Goal: Information Seeking & Learning: Learn about a topic

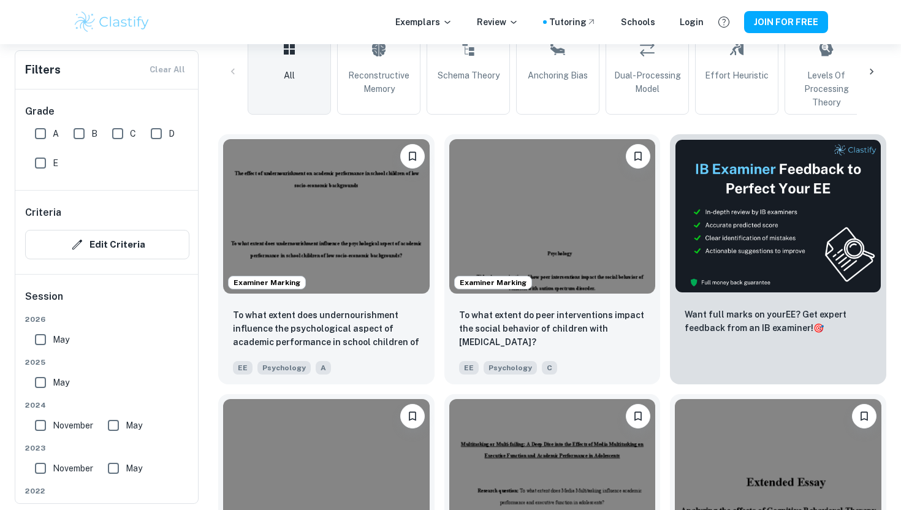
scroll to position [314, 0]
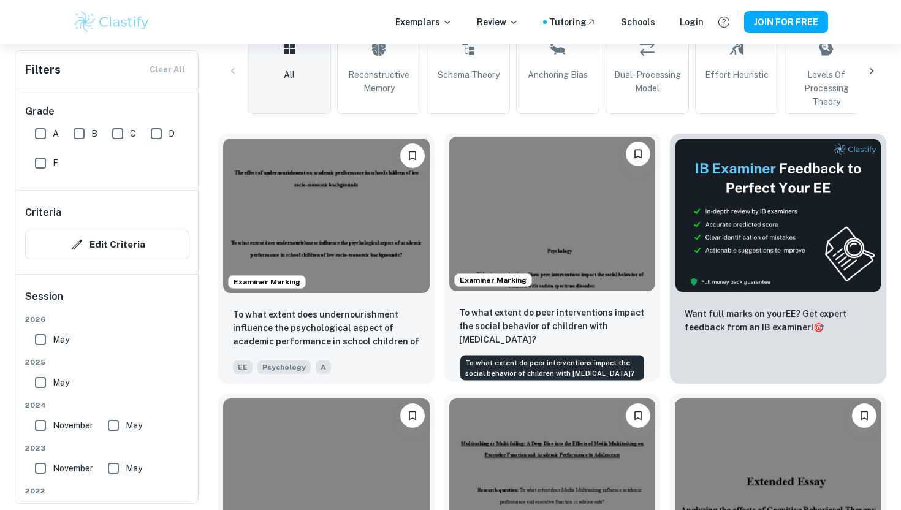
click at [535, 338] on p "To what extent do peer interventions impact the social behavior of children wit…" at bounding box center [552, 326] width 187 height 40
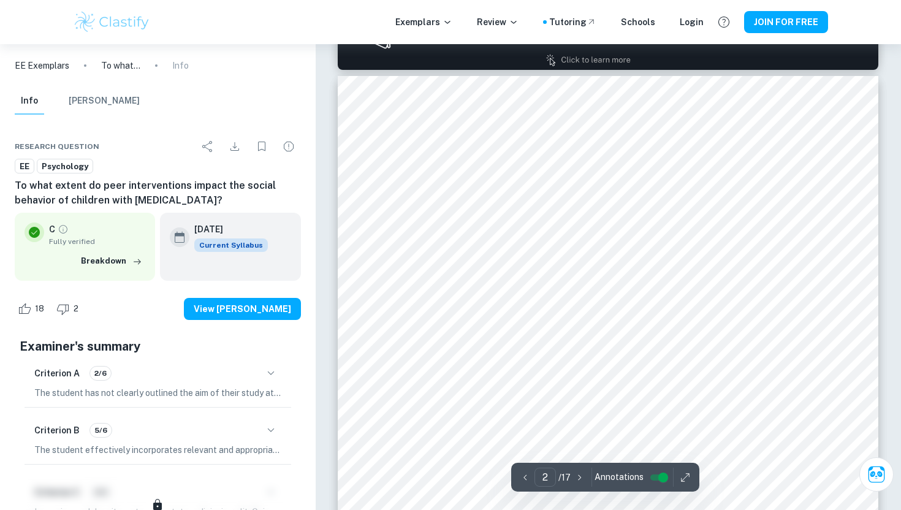
scroll to position [773, 0]
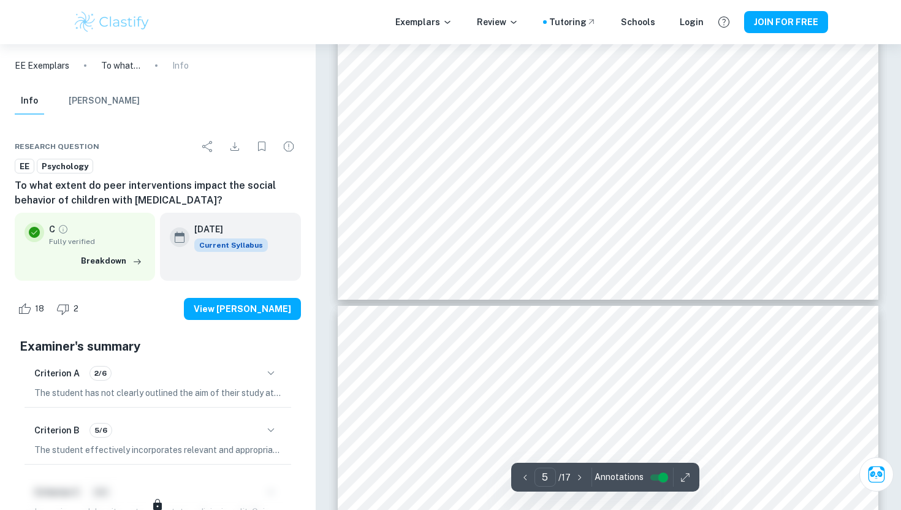
type input "6"
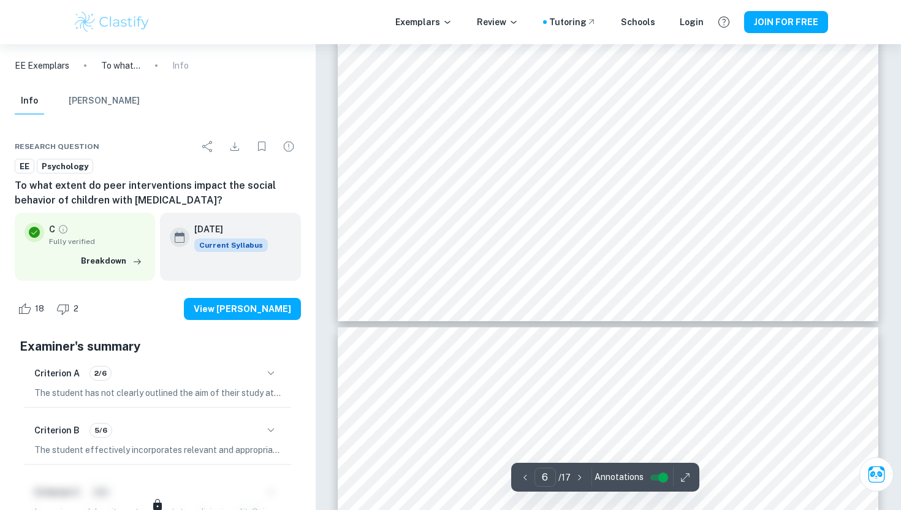
scroll to position [4141, 0]
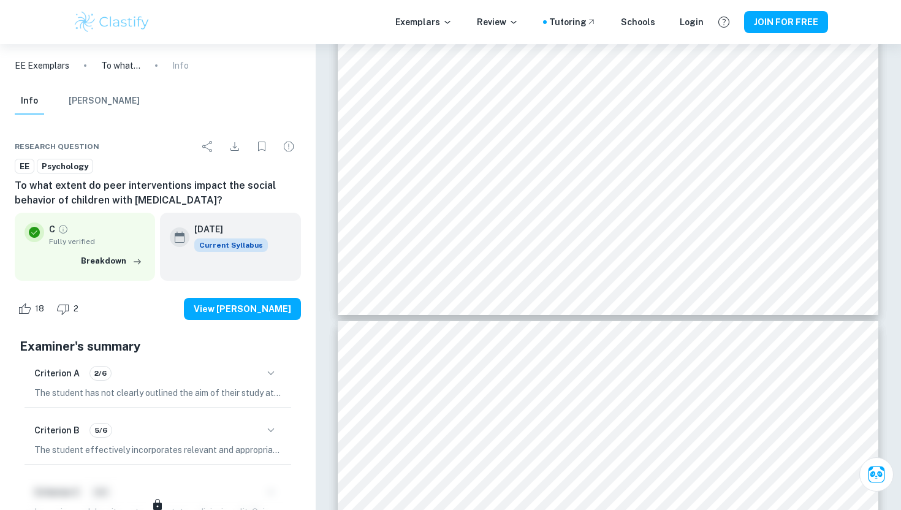
click at [272, 371] on icon "button" at bounding box center [270, 373] width 15 height 15
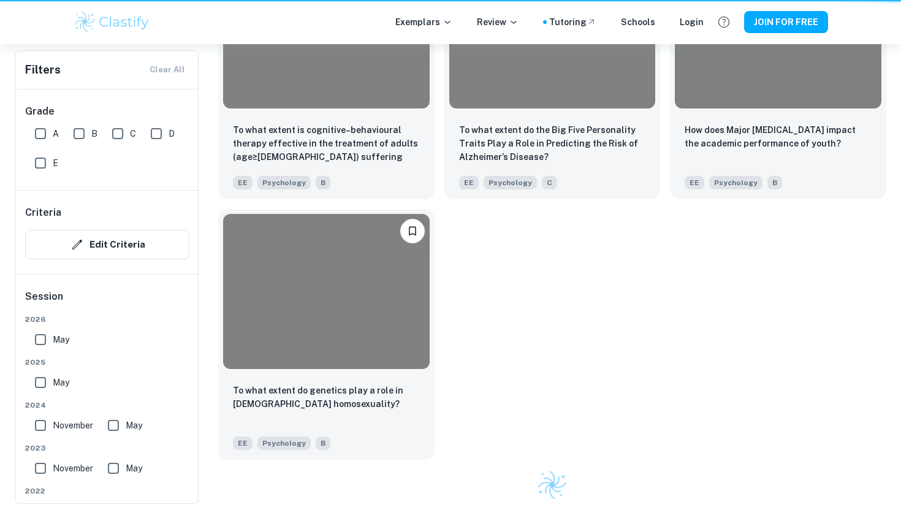
scroll to position [314, 0]
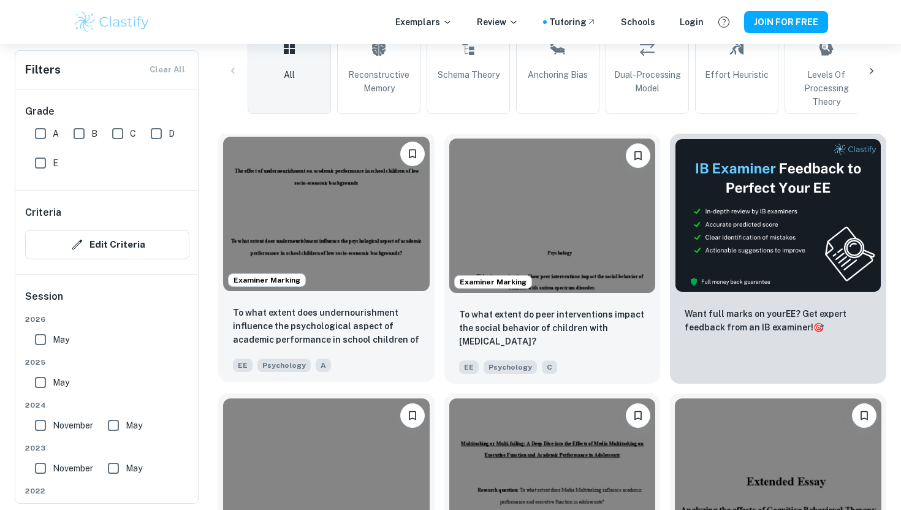
click at [372, 229] on img at bounding box center [326, 214] width 206 height 154
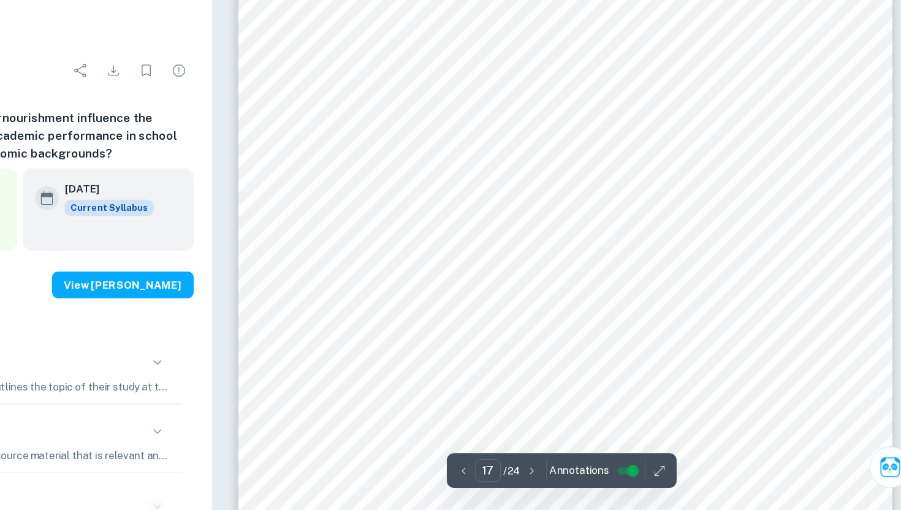
scroll to position [12705, 0]
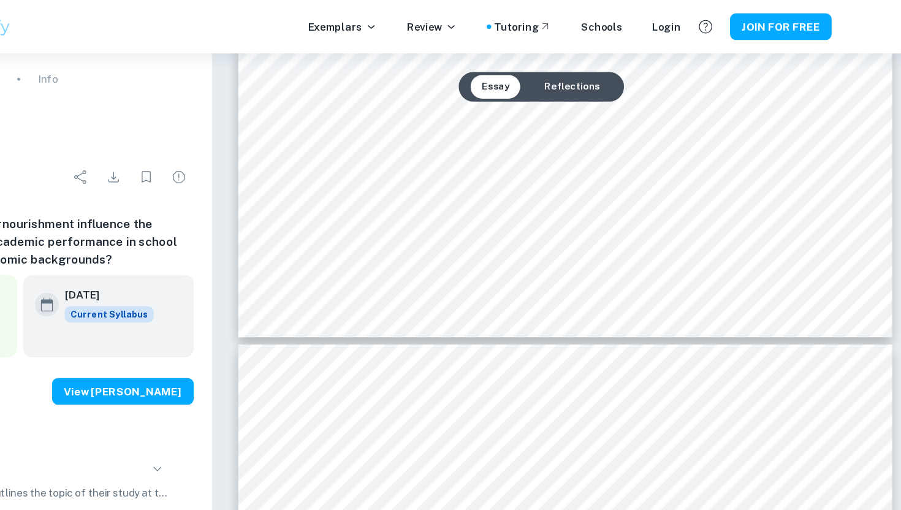
type input "17"
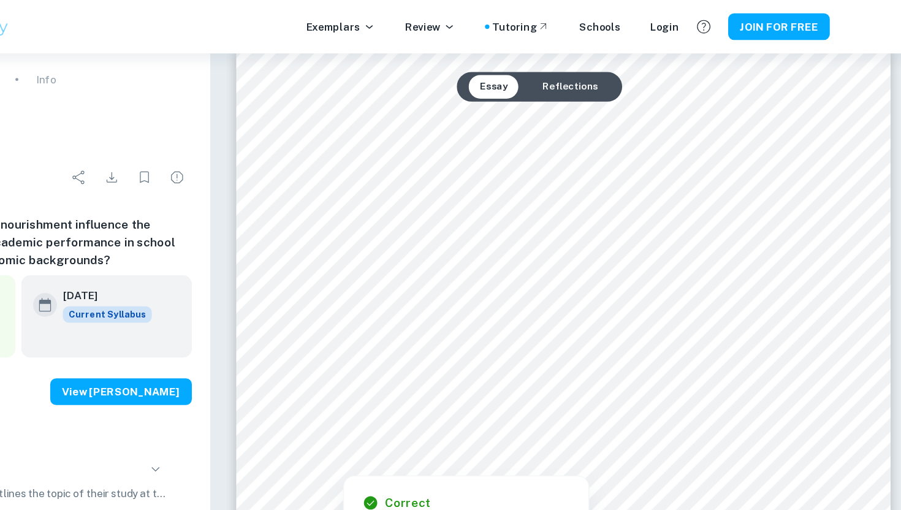
scroll to position [12483, 0]
